Goal: Contribute content: Add original content to the website for others to see

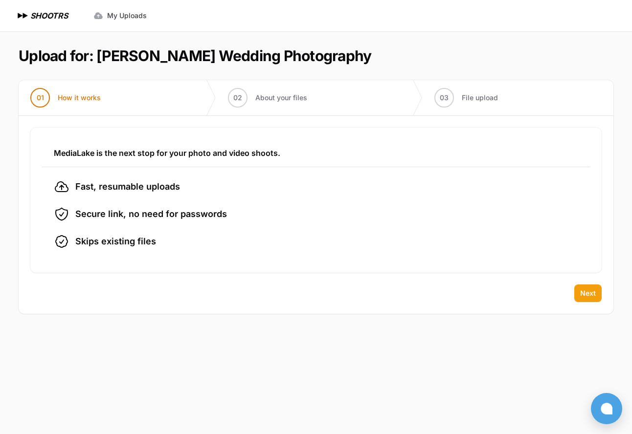
click at [589, 294] on span "Next" at bounding box center [588, 293] width 16 height 10
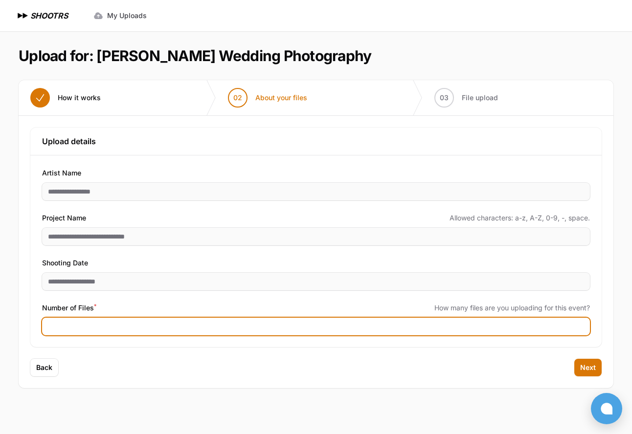
click at [188, 318] on input "Number of Files *" at bounding box center [316, 327] width 548 height 18
type input "****"
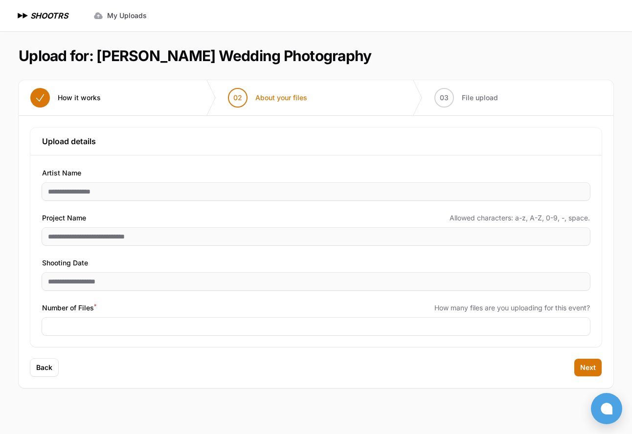
click at [314, 377] on div "Back Next" at bounding box center [316, 373] width 595 height 29
click at [595, 365] on span "Next" at bounding box center [588, 368] width 16 height 10
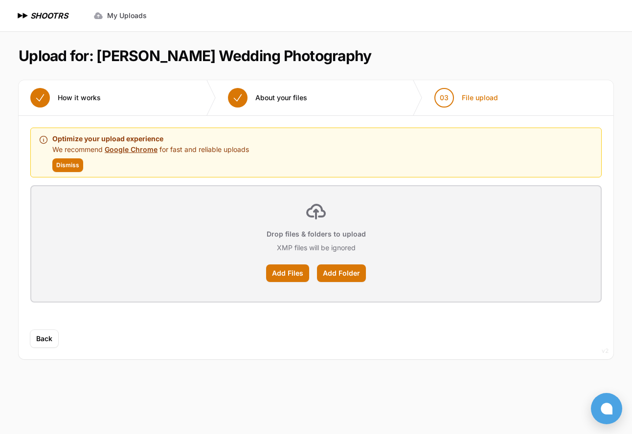
drag, startPoint x: 193, startPoint y: 253, endPoint x: 292, endPoint y: 277, distance: 102.2
click at [292, 277] on label "Add Files" at bounding box center [287, 274] width 43 height 18
click at [0, 0] on input "Add Files" at bounding box center [0, 0] width 0 height 0
click at [297, 272] on label "Add Files" at bounding box center [287, 274] width 43 height 18
click at [0, 0] on input "Add Files" at bounding box center [0, 0] width 0 height 0
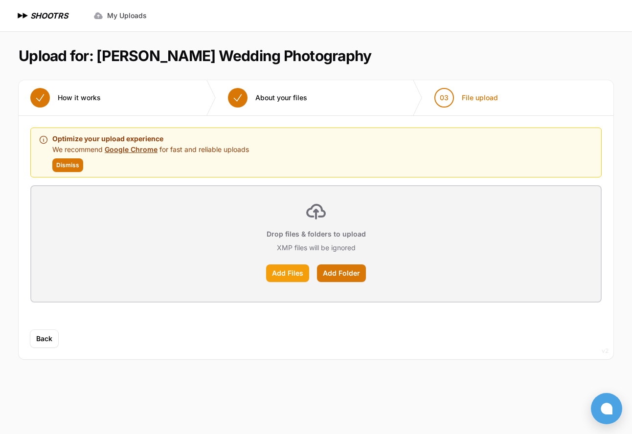
click at [295, 273] on label "Add Files" at bounding box center [287, 274] width 43 height 18
click at [0, 0] on input "Add Files" at bounding box center [0, 0] width 0 height 0
